Goal: Transaction & Acquisition: Purchase product/service

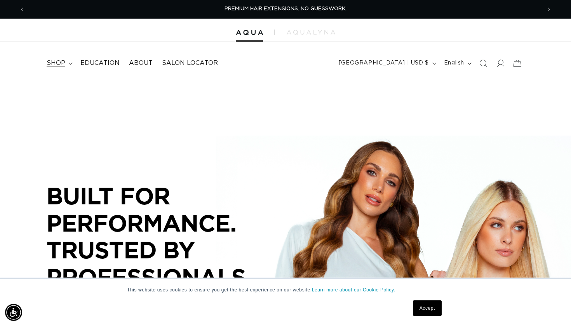
click at [59, 65] on span "shop" at bounding box center [56, 63] width 19 height 8
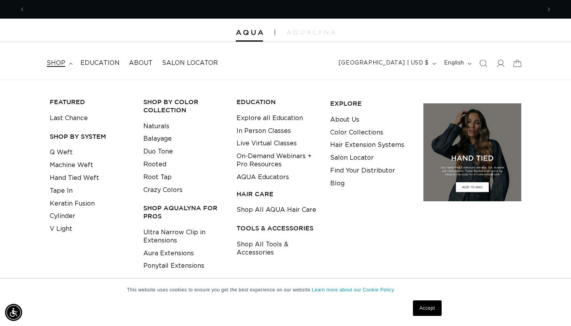
scroll to position [0, 516]
click at [65, 63] on summary "shop" at bounding box center [59, 62] width 34 height 17
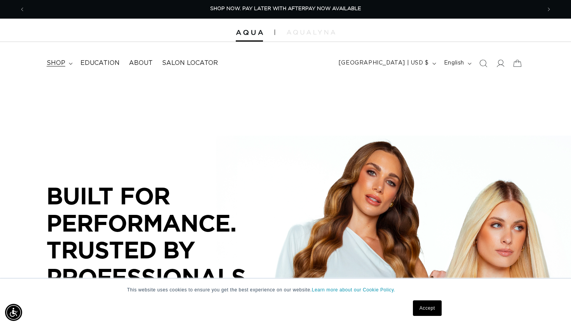
click at [65, 63] on summary "shop" at bounding box center [59, 62] width 34 height 17
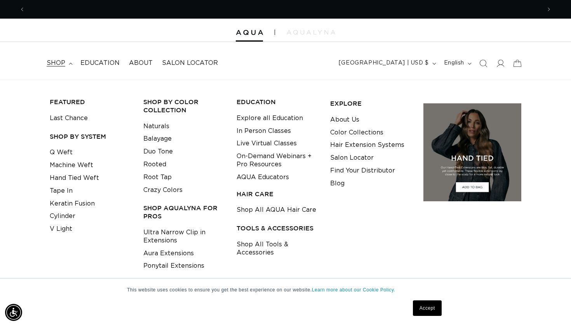
scroll to position [0, 0]
click at [67, 189] on link "Tape In" at bounding box center [61, 191] width 23 height 13
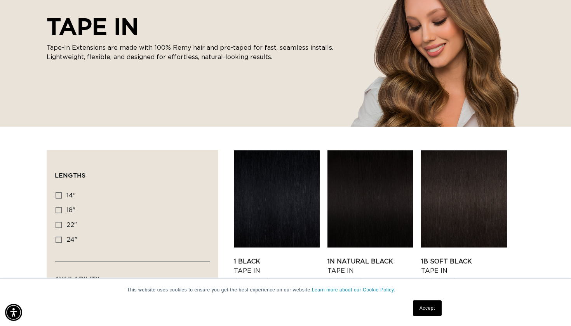
scroll to position [0, 1032]
click at [261, 257] on link "1 Black Tape In" at bounding box center [277, 266] width 86 height 19
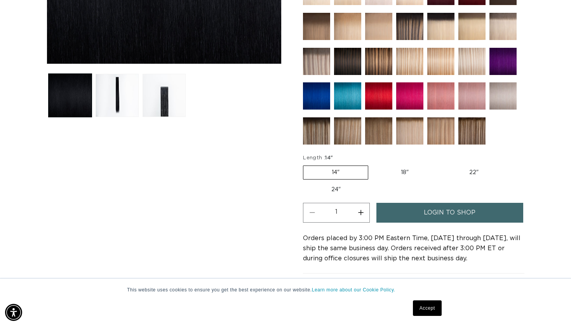
scroll to position [0, 516]
click at [473, 168] on label "22" Variant sold out or unavailable" at bounding box center [474, 172] width 66 height 13
click at [441, 164] on input "22" Variant sold out or unavailable" at bounding box center [441, 164] width 0 height 0
radio input "true"
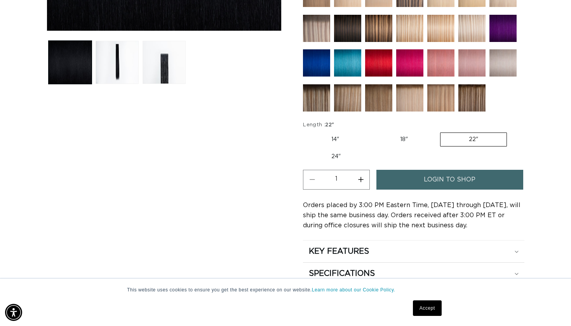
scroll to position [299, 0]
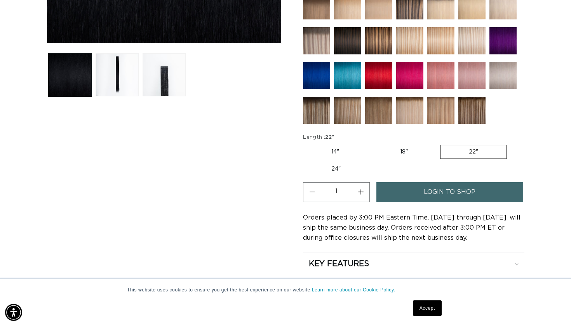
click at [463, 185] on span "login to shop" at bounding box center [450, 192] width 52 height 20
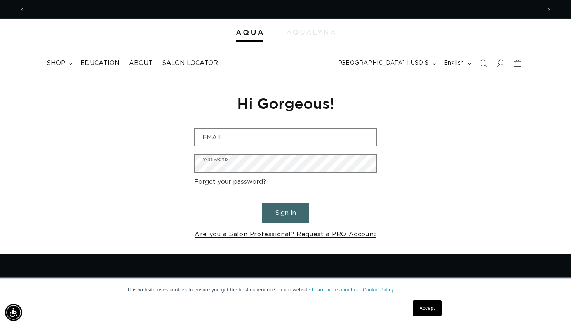
scroll to position [0, 1032]
click at [232, 233] on link "Are you a Salon Professional? Request a PRO Account" at bounding box center [286, 234] width 182 height 11
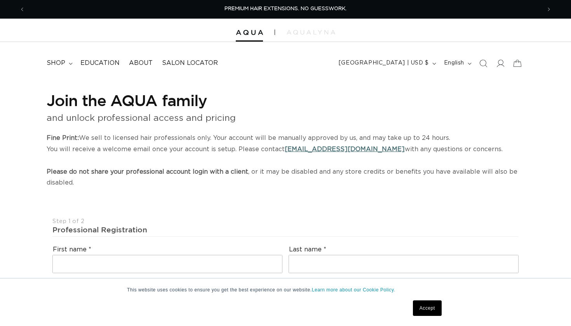
select select "US"
select select "[GEOGRAPHIC_DATA]"
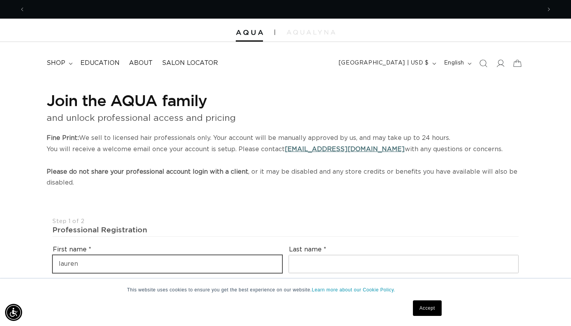
scroll to position [0, 1032]
type input "lauren"
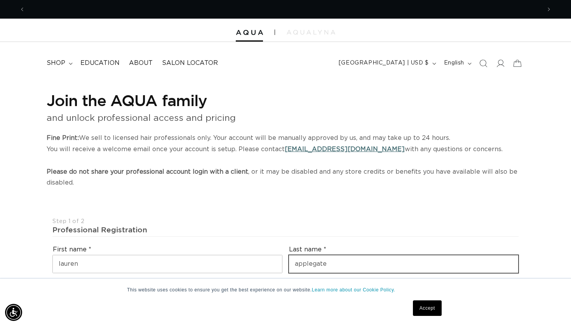
scroll to position [0, 516]
type input "applegate"
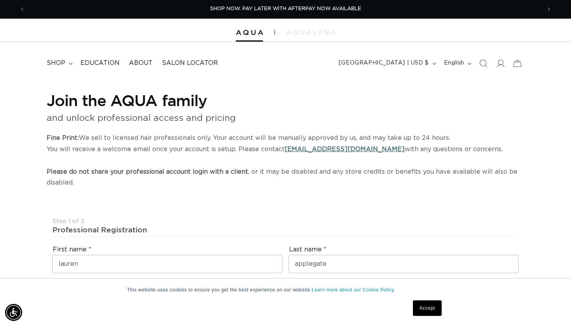
click at [342, 229] on div "Professional Registration" at bounding box center [285, 230] width 466 height 10
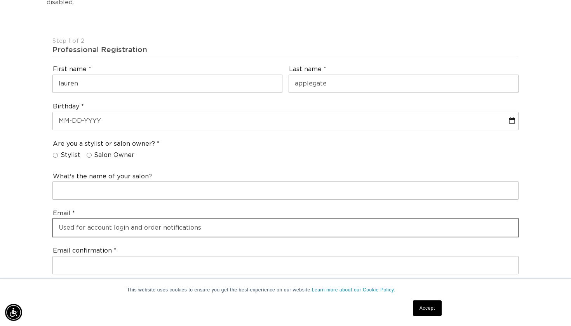
scroll to position [0, 1032]
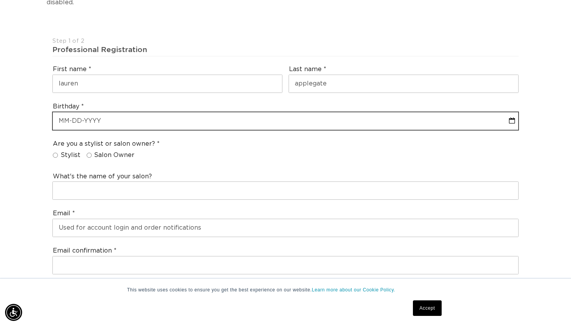
select select "8"
select select "2025"
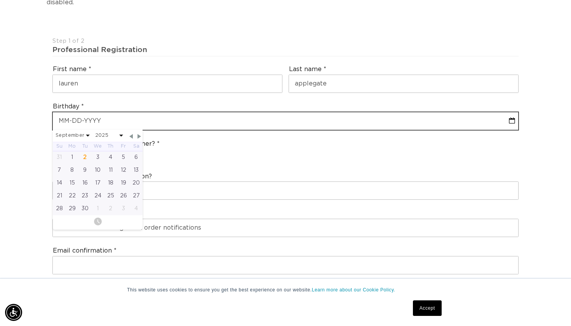
type input "1"
select select "8"
select select "2025"
type input "10"
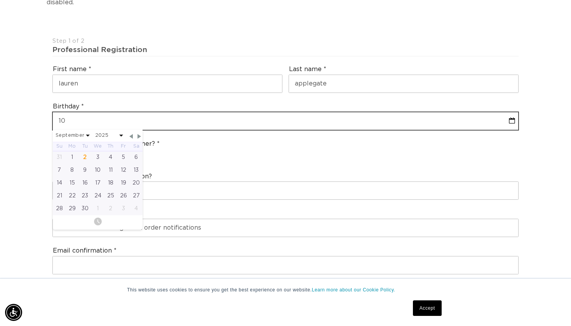
select select "8"
select select "2025"
type input "10-0"
select select "8"
select select "2025"
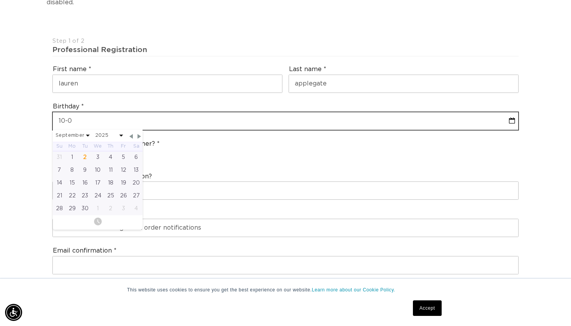
type input "10-06"
select select "8"
select select "2025"
type input "10-06-1"
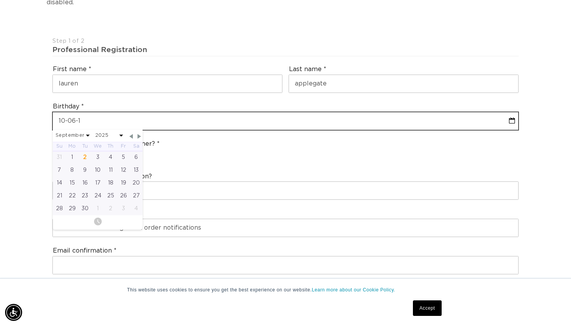
select select "8"
select select "2025"
type input "10-06-19"
select select "8"
select select "2025"
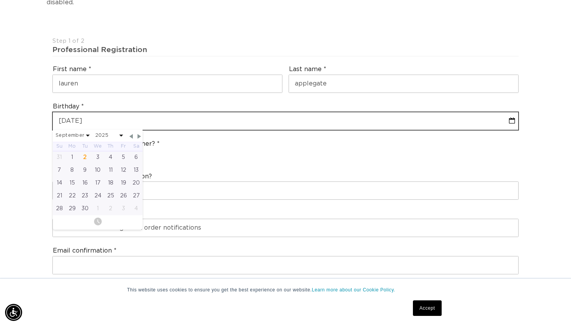
type input "10-06-199"
select select "8"
select select "2025"
type input "10-06-1995"
select select "9"
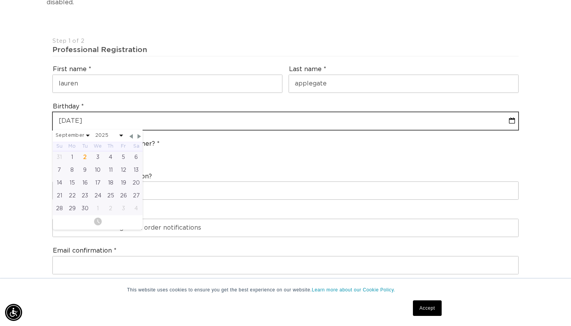
select select "1995"
type input "10-06-1995"
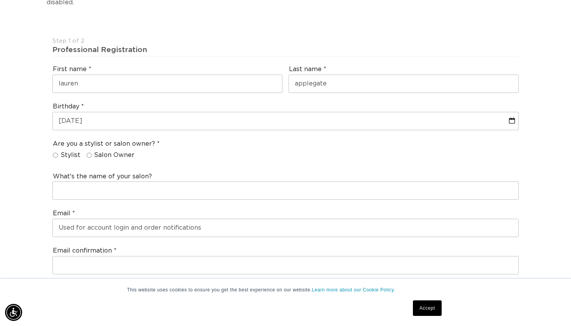
click at [272, 143] on div "Are you a stylist or salon owner? Stylist Salon Owner" at bounding box center [285, 151] width 472 height 30
click at [90, 151] on label "Salon Owner" at bounding box center [111, 155] width 48 height 8
click at [90, 153] on input "Salon Owner" at bounding box center [89, 155] width 5 height 5
radio input "true"
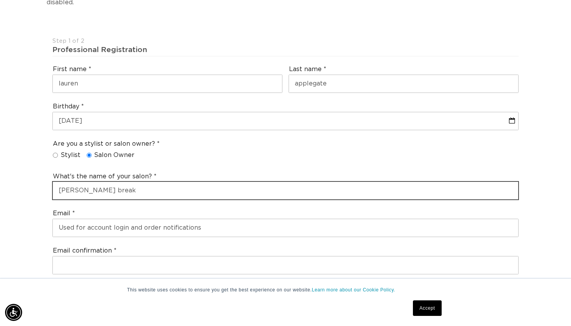
scroll to position [0, 516]
type input "lauren hair break"
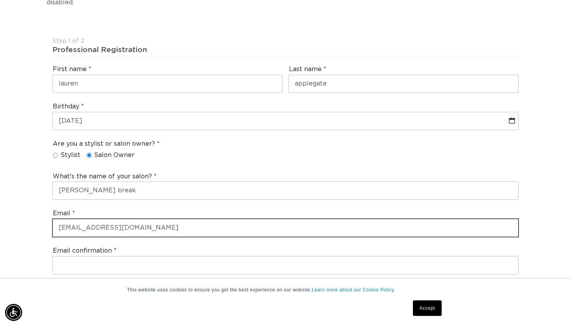
scroll to position [0, 1032]
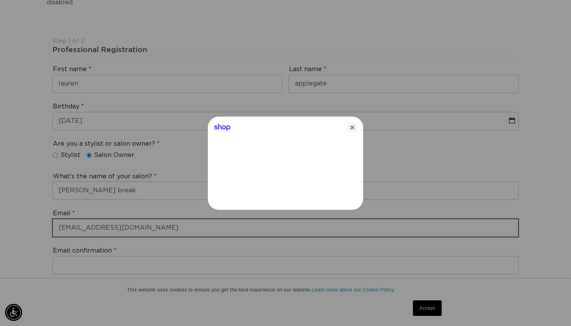
type input "laurenapplgte@gmail.com"
click at [71, 258] on div at bounding box center [285, 163] width 571 height 326
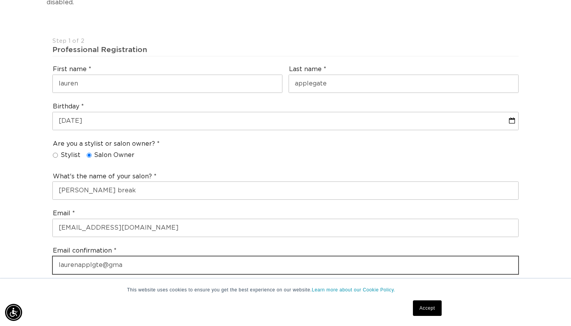
scroll to position [0, 516]
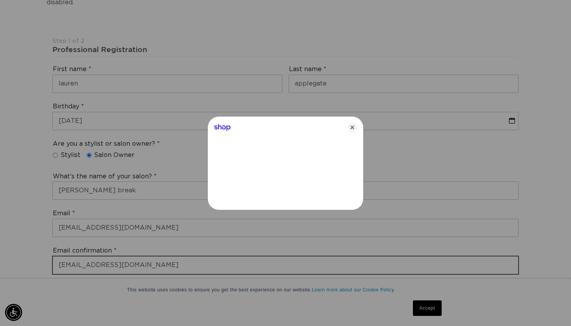
type input "laurenapplgte@gmail.com"
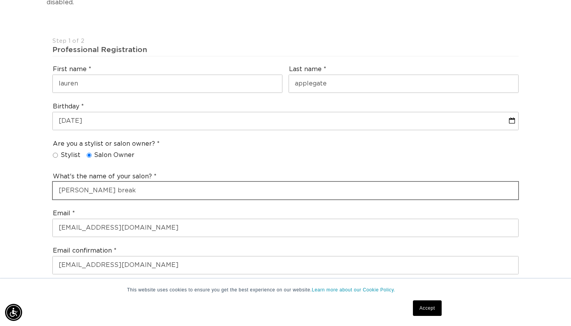
scroll to position [0, 0]
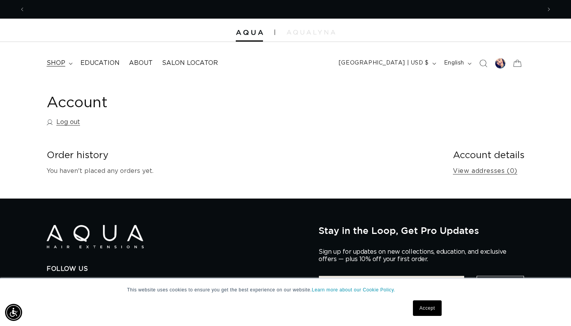
scroll to position [0, 1032]
click at [67, 62] on summary "shop" at bounding box center [59, 62] width 34 height 17
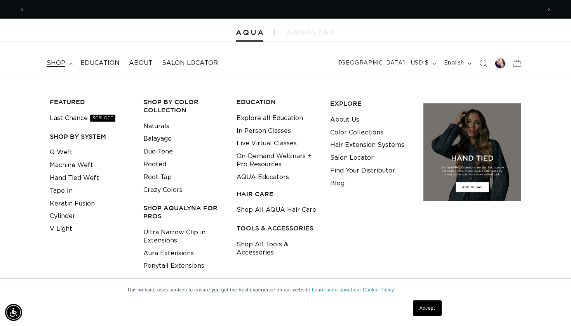
scroll to position [0, 0]
click at [253, 252] on link "Shop All Tools & Accessories" at bounding box center [278, 248] width 82 height 21
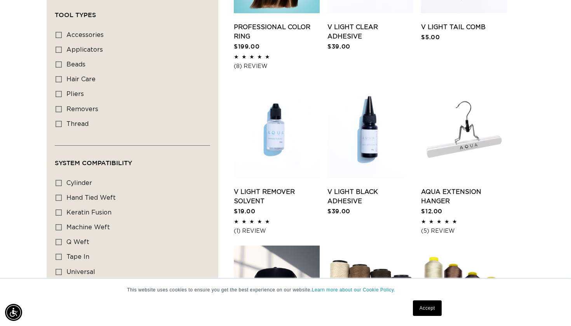
scroll to position [0, 1032]
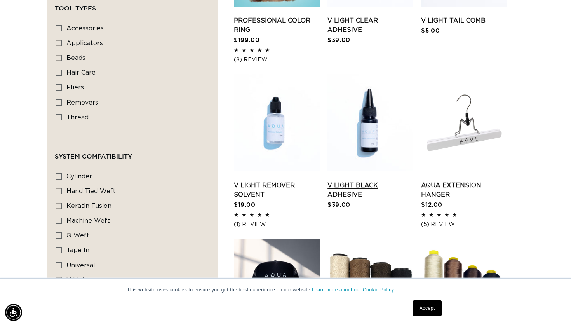
click at [334, 192] on link "V Light Black Adhesive" at bounding box center [370, 190] width 86 height 19
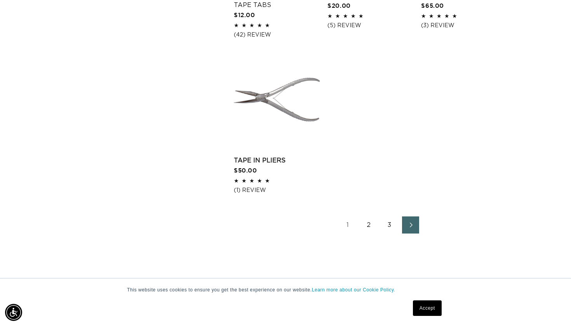
click at [349, 220] on link "1" at bounding box center [347, 224] width 17 height 17
click at [347, 221] on link "1" at bounding box center [347, 224] width 17 height 17
click at [366, 224] on link "2" at bounding box center [368, 224] width 17 height 17
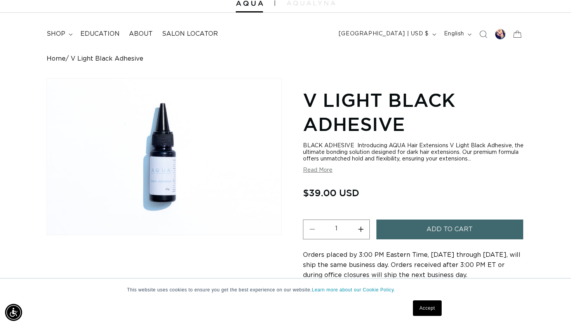
scroll to position [0, 1032]
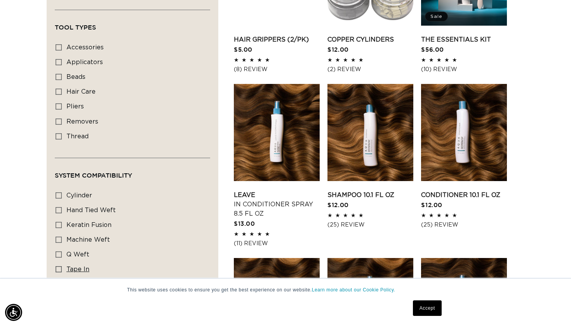
click at [74, 268] on span "tape in" at bounding box center [77, 269] width 23 height 6
click at [62, 268] on input "tape in tape in (8 products)" at bounding box center [59, 269] width 6 height 6
checkbox input "true"
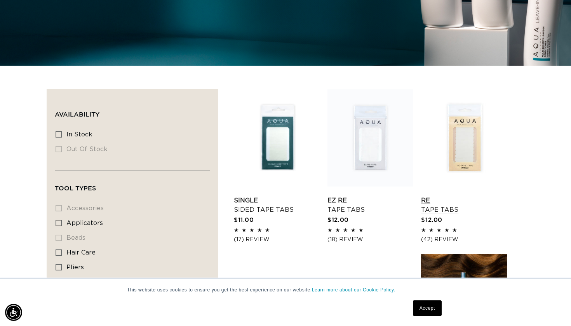
click at [430, 198] on link "Re Tape Tabs" at bounding box center [464, 205] width 86 height 19
click at [336, 198] on link "EZ Re Tape Tabs" at bounding box center [370, 205] width 86 height 19
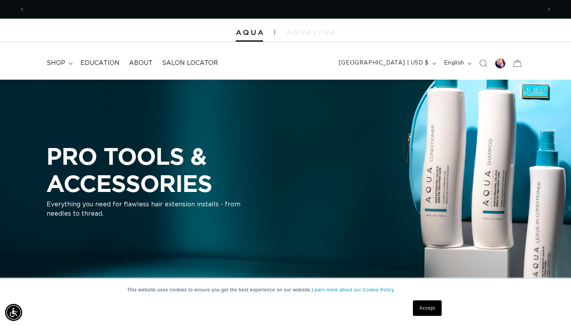
scroll to position [0, 516]
click at [53, 64] on span "shop" at bounding box center [56, 63] width 19 height 8
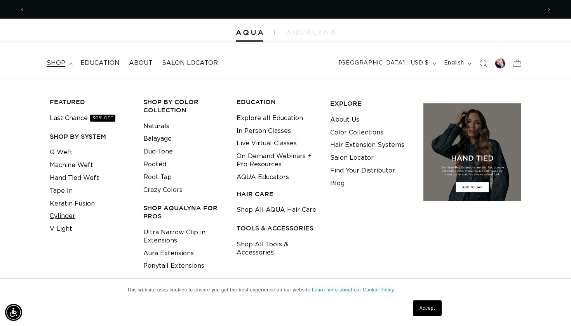
scroll to position [0, 1032]
click at [66, 191] on link "Tape In" at bounding box center [61, 191] width 23 height 13
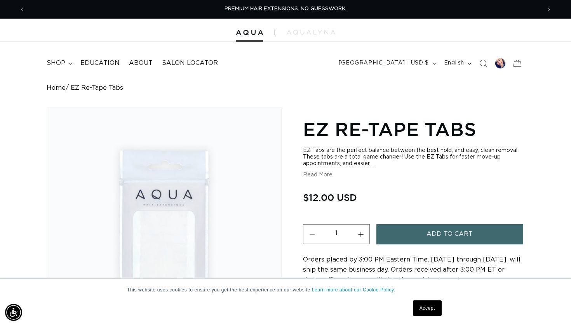
click at [319, 174] on button "Read More" at bounding box center [318, 175] width 30 height 7
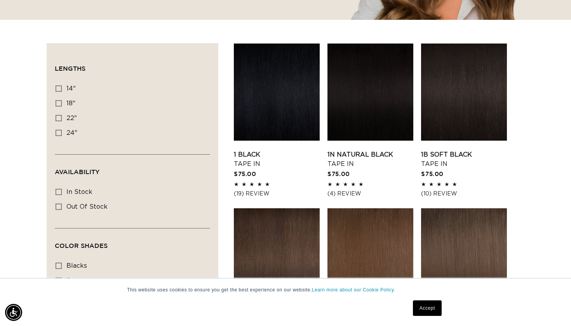
scroll to position [0, 516]
click at [241, 164] on link "1 Black Tape In" at bounding box center [277, 159] width 86 height 19
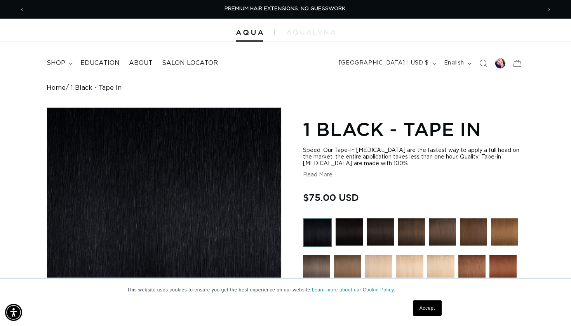
click at [314, 177] on button "Read More" at bounding box center [318, 175] width 30 height 7
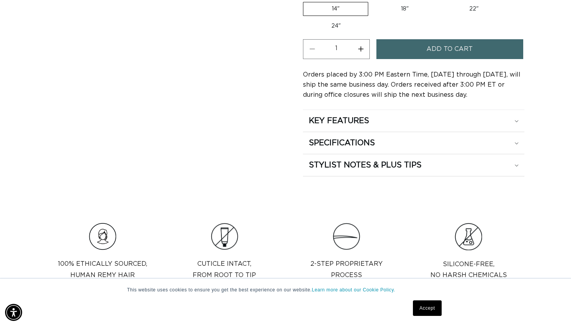
click at [473, 10] on label "22" Variant sold out or unavailable" at bounding box center [474, 8] width 66 height 13
click at [441, 1] on input "22" Variant sold out or unavailable" at bounding box center [441, 0] width 0 height 0
radio input "true"
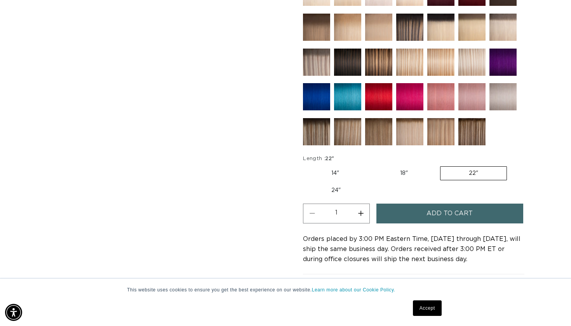
click at [371, 165] on input "18" Variant sold out or unavailable" at bounding box center [371, 165] width 0 height 0
radio input "true"
click at [305, 165] on input "14" Variant sold out or unavailable" at bounding box center [305, 165] width 0 height 0
radio input "true"
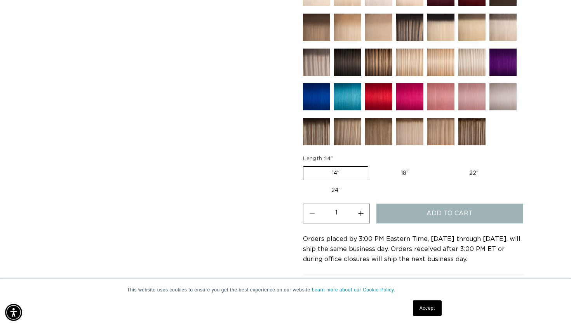
scroll to position [0, 516]
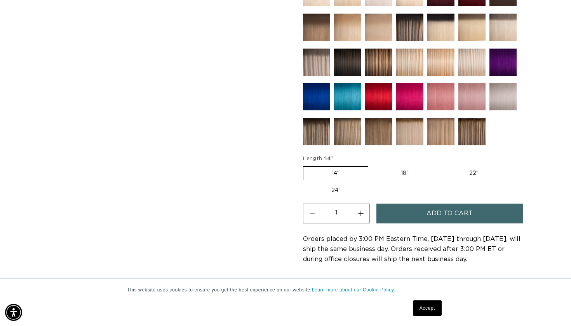
click at [372, 165] on input "18" Variant sold out or unavailable" at bounding box center [372, 165] width 0 height 0
radio input "true"
click at [394, 167] on label "18" Variant sold out or unavailable" at bounding box center [404, 173] width 65 height 14
click at [372, 165] on input "18" Variant sold out or unavailable" at bounding box center [371, 165] width 0 height 0
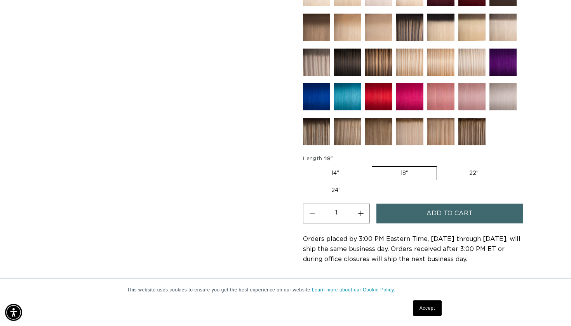
click at [395, 177] on label "18" Variant sold out or unavailable" at bounding box center [404, 173] width 65 height 14
click at [372, 165] on input "18" Variant sold out or unavailable" at bounding box center [371, 165] width 0 height 0
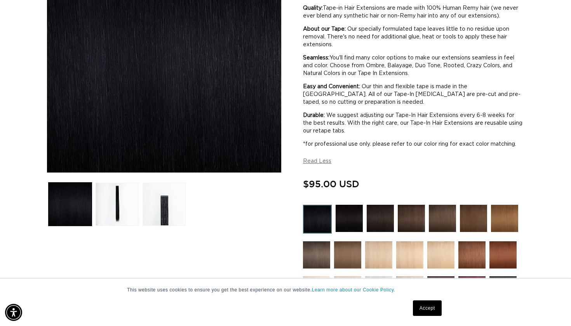
scroll to position [176, 0]
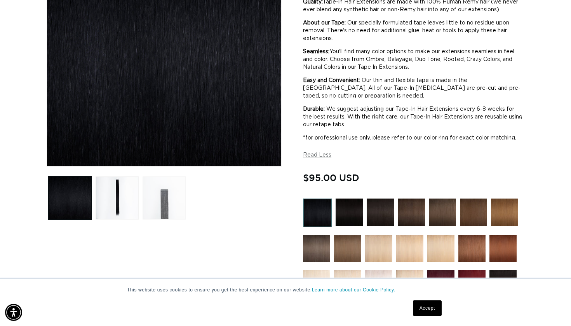
click at [160, 191] on button "Load image 3 in gallery view" at bounding box center [164, 197] width 43 height 43
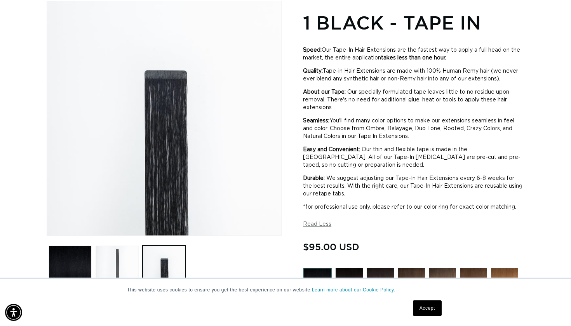
scroll to position [0, 1032]
click at [115, 254] on button "Load image 2 in gallery view" at bounding box center [117, 267] width 43 height 43
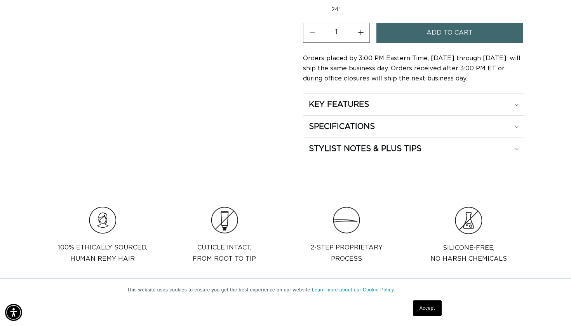
scroll to position [651, 0]
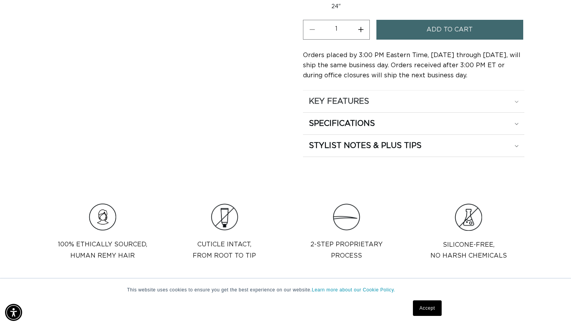
click at [511, 99] on div "KEY FEATURES" at bounding box center [414, 101] width 210 height 10
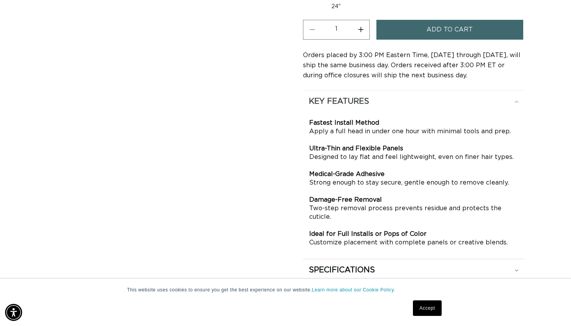
click at [517, 101] on icon at bounding box center [516, 102] width 3 height 2
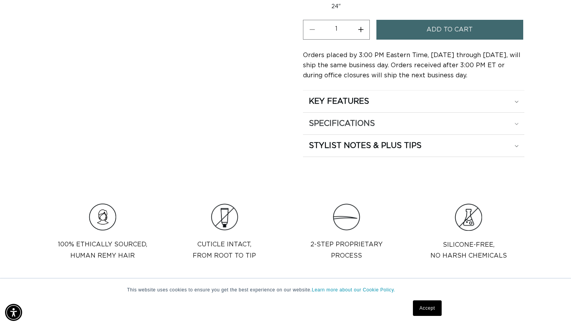
click at [517, 124] on div "SPECIFICATIONS" at bounding box center [414, 123] width 210 height 10
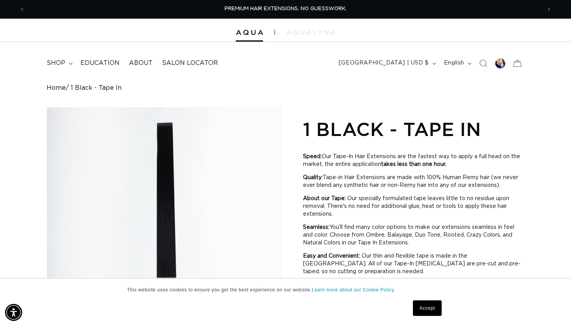
scroll to position [0, 0]
